Goal: Task Accomplishment & Management: Manage account settings

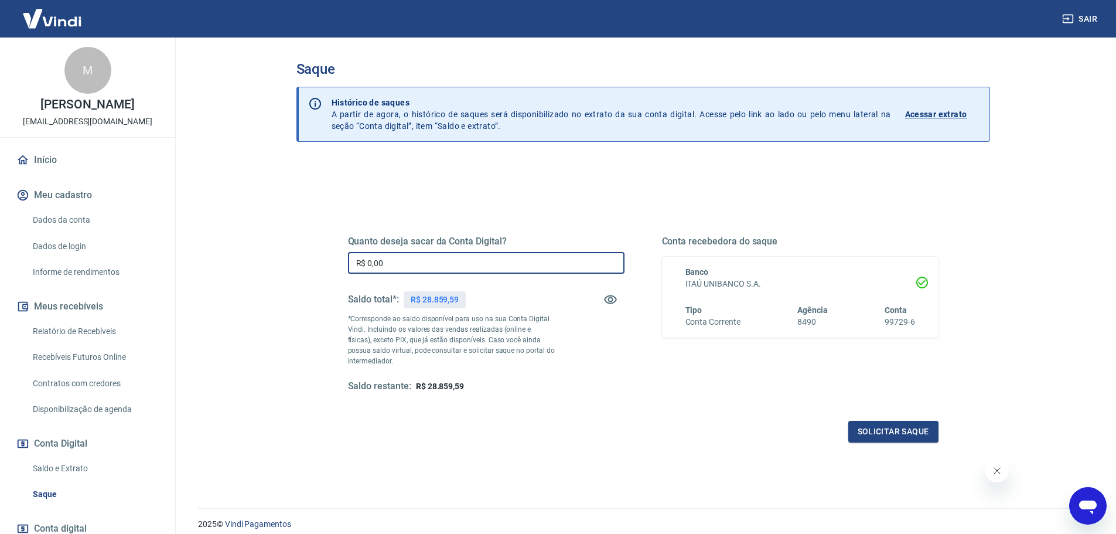
click at [455, 259] on input "R$ 0,00" at bounding box center [486, 263] width 277 height 22
type input "R$ 28.000,00"
click at [857, 420] on div "Quanto deseja sacar da Conta Digital? R$ 28.000,00 ​ Saldo total*: R$ 28.859,59…" at bounding box center [643, 324] width 591 height 235
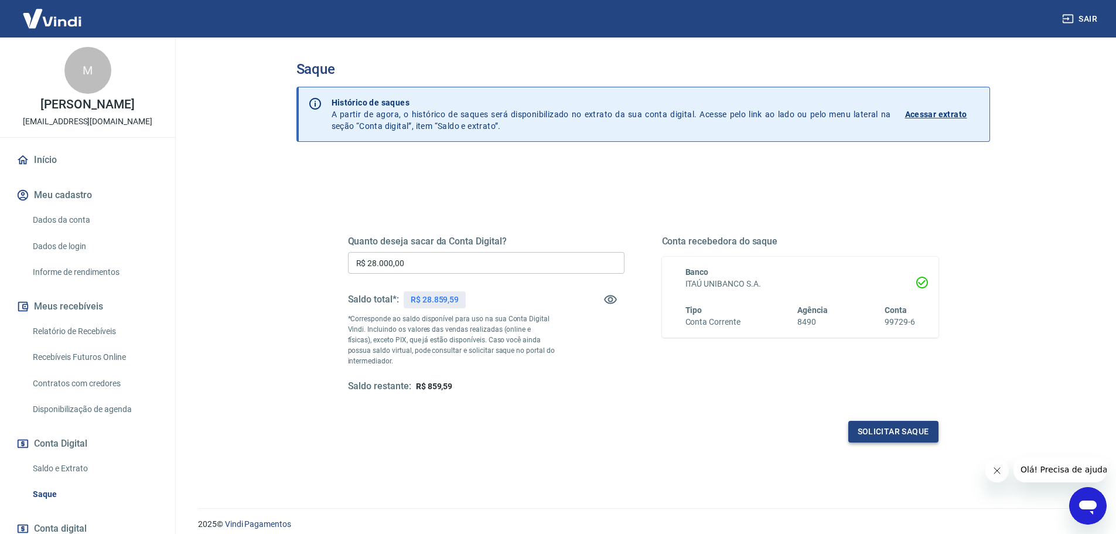
click at [867, 424] on button "Solicitar saque" at bounding box center [894, 432] width 90 height 22
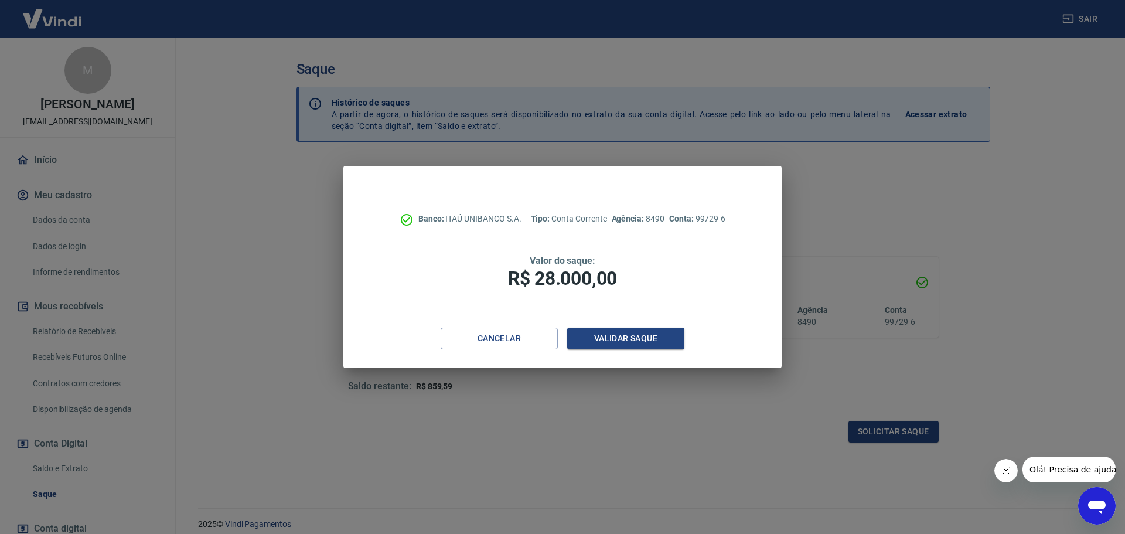
click at [640, 314] on div "Banco: ITAÚ UNIBANCO S.A. Tipo: Conta Corrente Agência: 8490 Conta: 99729-6 Val…" at bounding box center [562, 247] width 438 height 162
click at [631, 340] on button "Validar saque" at bounding box center [625, 339] width 117 height 22
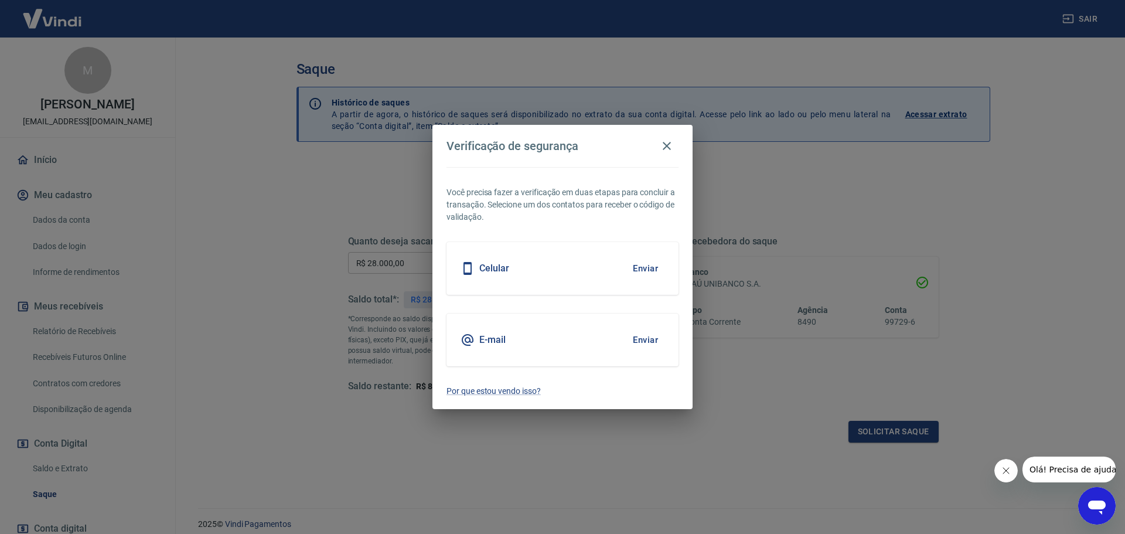
click at [645, 270] on button "Enviar" at bounding box center [645, 268] width 38 height 25
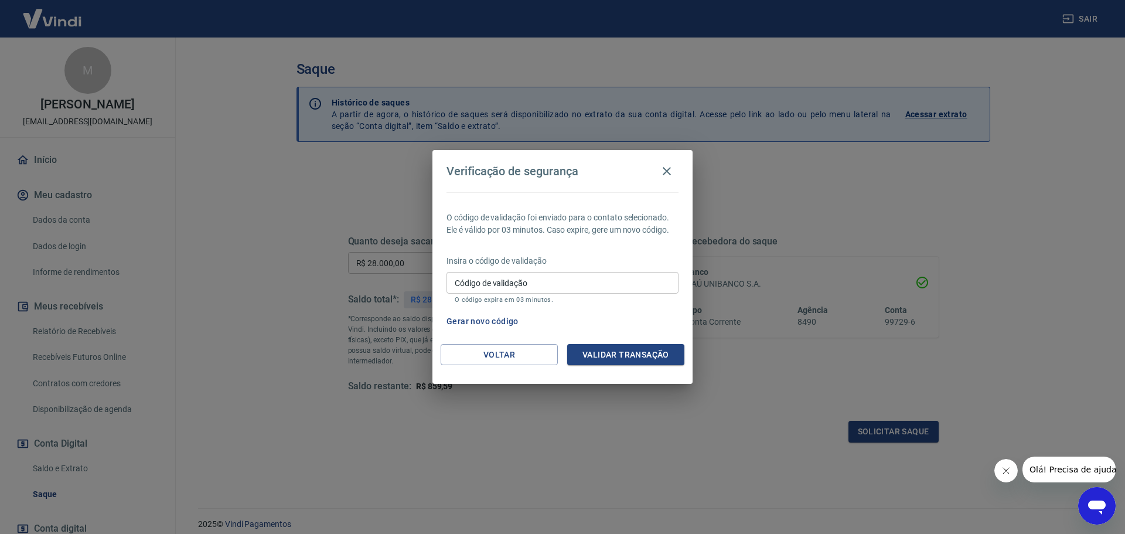
click at [525, 293] on input "Código de validação" at bounding box center [563, 283] width 232 height 22
type input "950882"
click at [615, 342] on div "O código de validação foi enviado para o contato selecionado. Ele é válido por …" at bounding box center [562, 268] width 260 height 152
click at [615, 350] on button "Validar transação" at bounding box center [625, 355] width 117 height 22
